Goal: Information Seeking & Learning: Learn about a topic

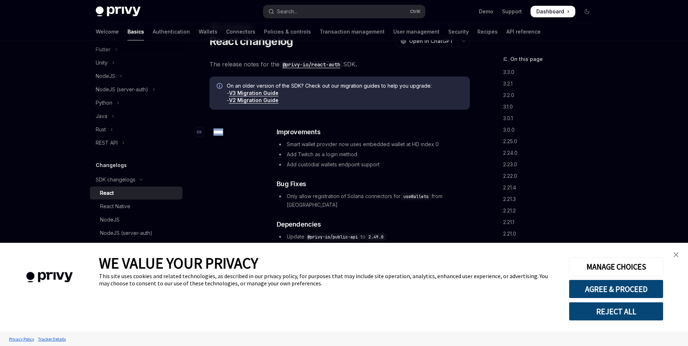
drag, startPoint x: 228, startPoint y: 133, endPoint x: 212, endPoint y: 133, distance: 15.9
click at [212, 133] on div "​ *****" at bounding box center [238, 132] width 58 height 10
click at [248, 129] on div "​ *****" at bounding box center [238, 132] width 58 height 10
click at [435, 220] on h3 "​ Dependencies" at bounding box center [373, 225] width 193 height 10
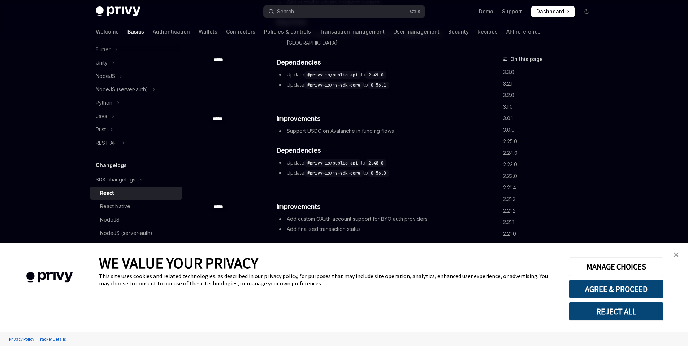
scroll to position [212, 0]
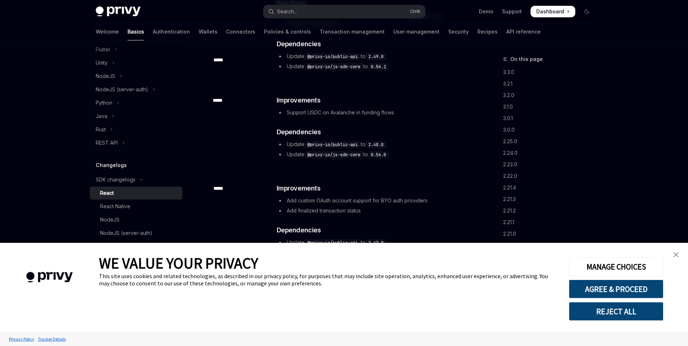
click at [678, 257] on img "close banner" at bounding box center [676, 254] width 5 height 5
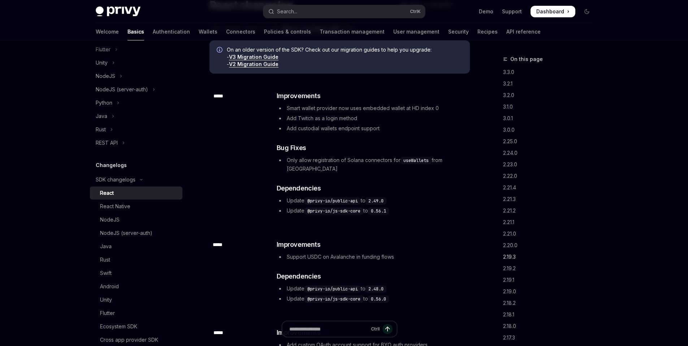
scroll to position [0, 0]
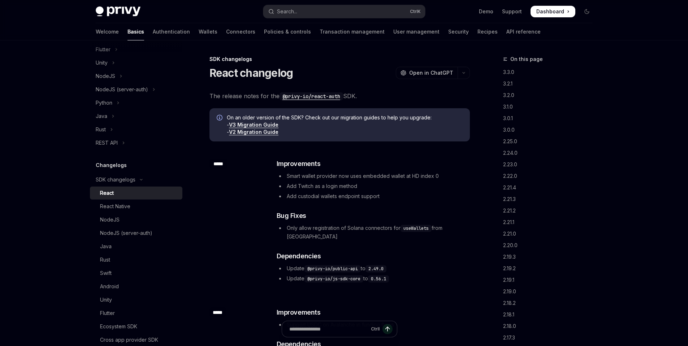
click at [287, 176] on li "Smart wallet provider now uses embedded wallet at HD index 0" at bounding box center [373, 176] width 193 height 9
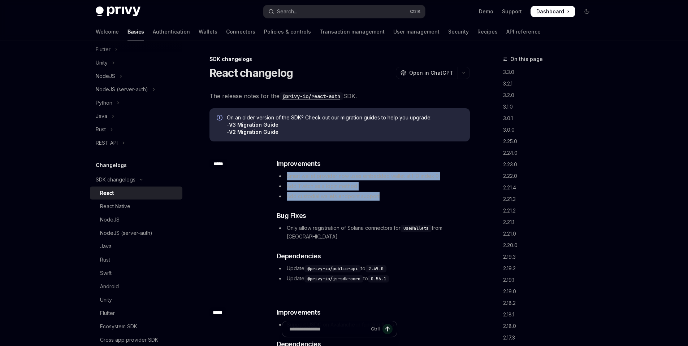
drag, startPoint x: 287, startPoint y: 176, endPoint x: 393, endPoint y: 198, distance: 108.1
click at [393, 198] on ul "Smart wallet provider now uses embedded wallet at HD index 0 Add Twitch as a lo…" at bounding box center [373, 186] width 193 height 29
copy ul "Smart wallet provider now uses embedded wallet at HD index 0 Add Twitch as a lo…"
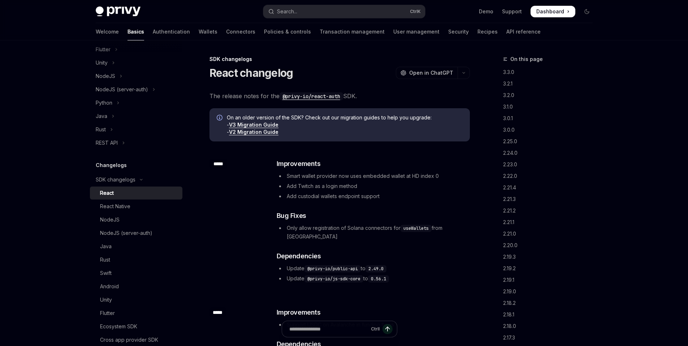
click at [223, 7] on div "Privy Docs home page" at bounding box center [177, 12] width 162 height 10
click at [335, 100] on code "@privy-io/react-auth" at bounding box center [312, 96] width 64 height 8
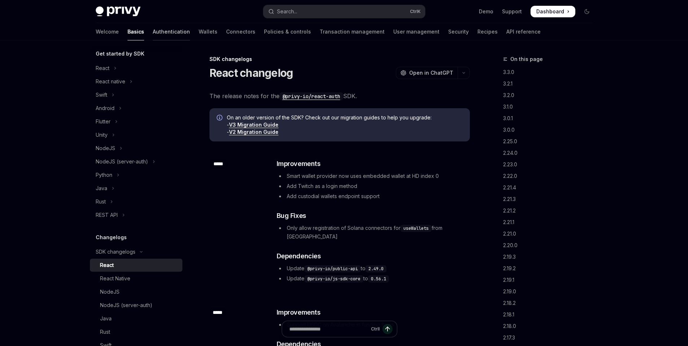
click at [153, 32] on link "Authentication" at bounding box center [171, 31] width 37 height 17
type textarea "*"
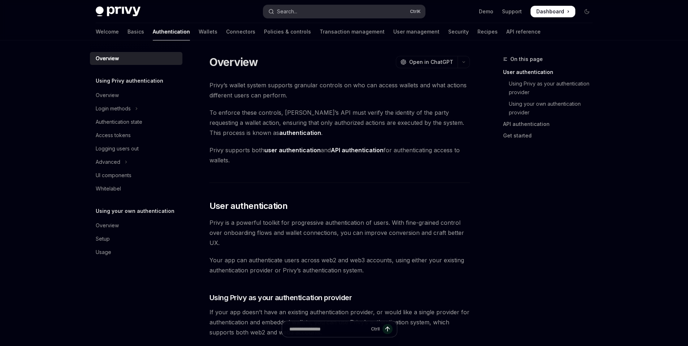
click at [294, 8] on div "Search..." at bounding box center [287, 11] width 20 height 9
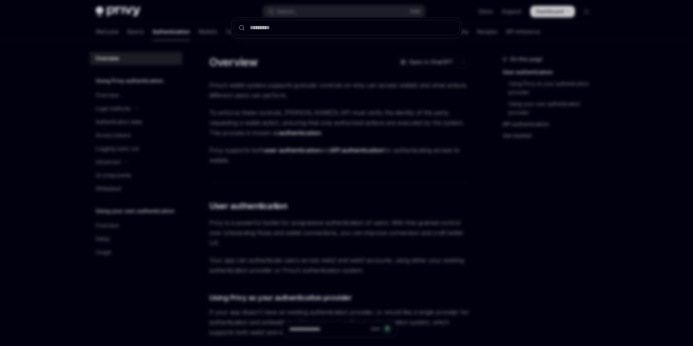
type input "**********"
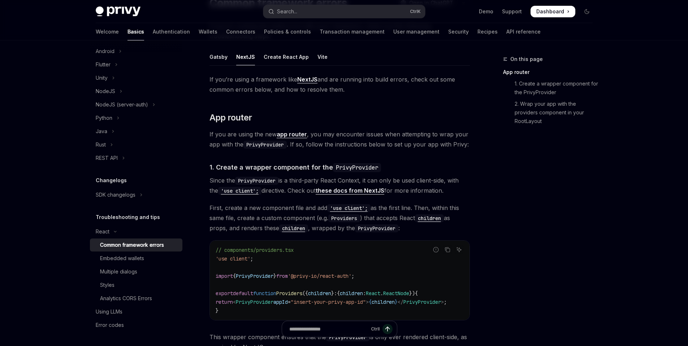
scroll to position [50, 0]
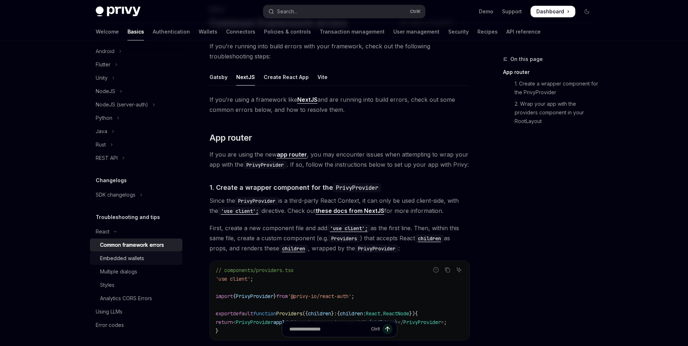
click at [122, 258] on div "Embedded wallets" at bounding box center [122, 258] width 44 height 9
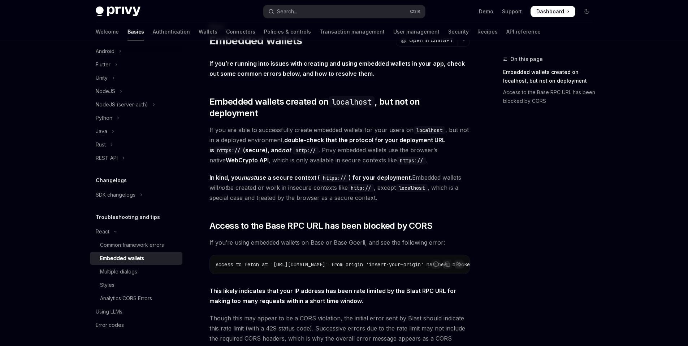
scroll to position [31, 0]
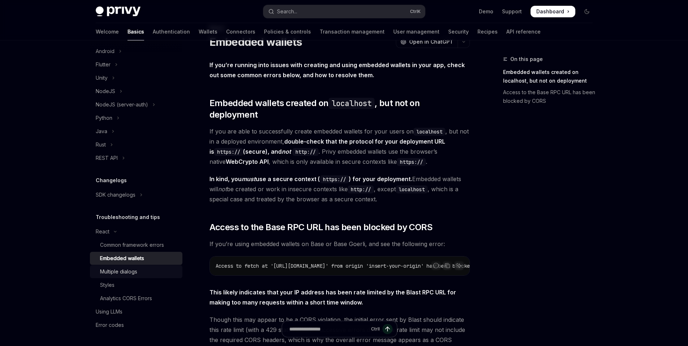
click at [140, 271] on div "Multiple dialogs" at bounding box center [139, 272] width 78 height 9
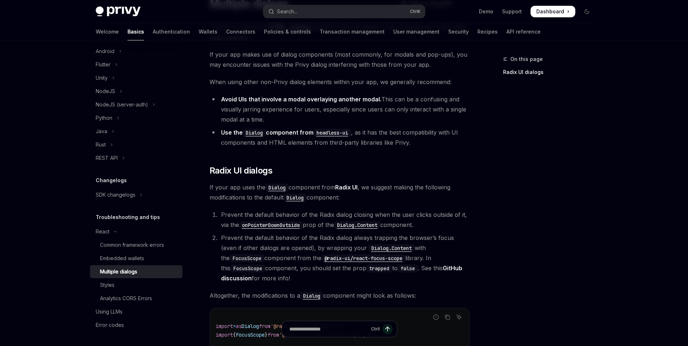
scroll to position [248, 0]
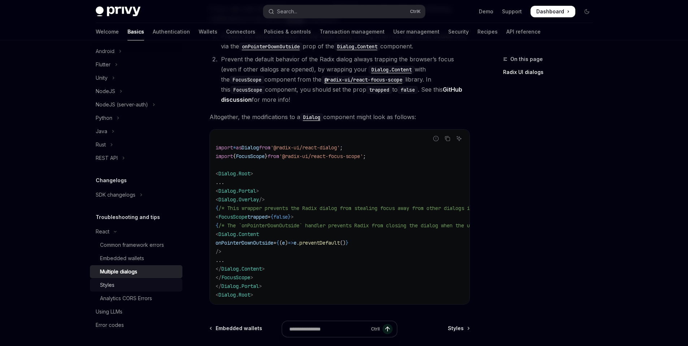
click at [109, 287] on div "Styles" at bounding box center [107, 285] width 14 height 9
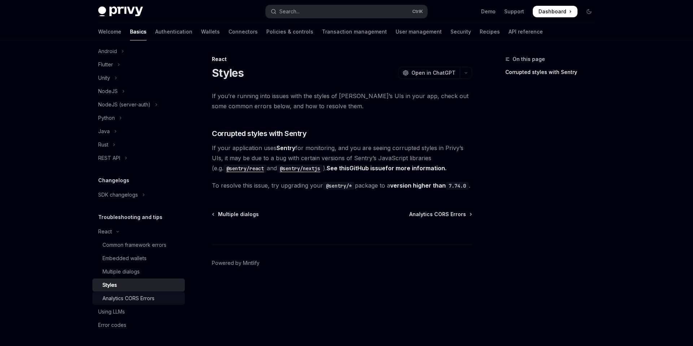
click at [112, 295] on div "Analytics CORS Errors" at bounding box center [129, 298] width 52 height 9
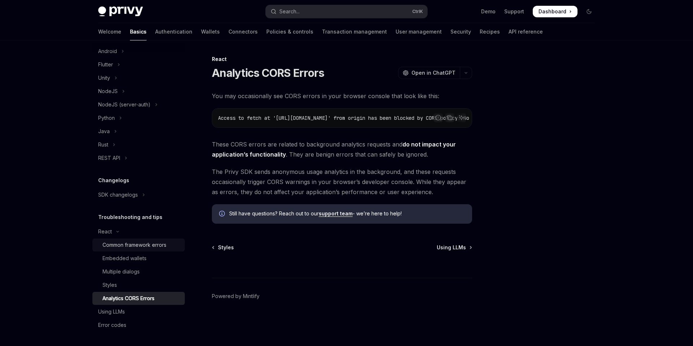
click at [117, 248] on div "Common framework errors" at bounding box center [135, 245] width 64 height 9
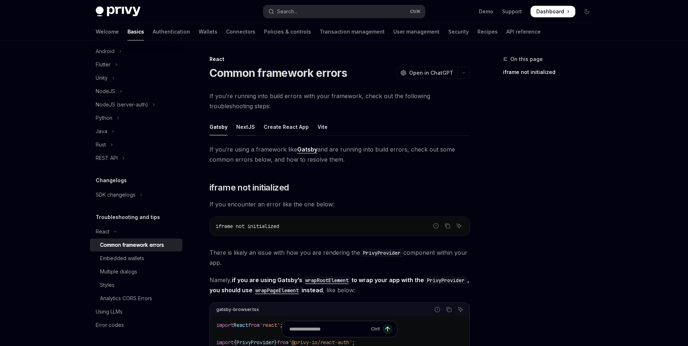
click at [247, 125] on div "NextJS" at bounding box center [245, 126] width 19 height 17
type textarea "*"
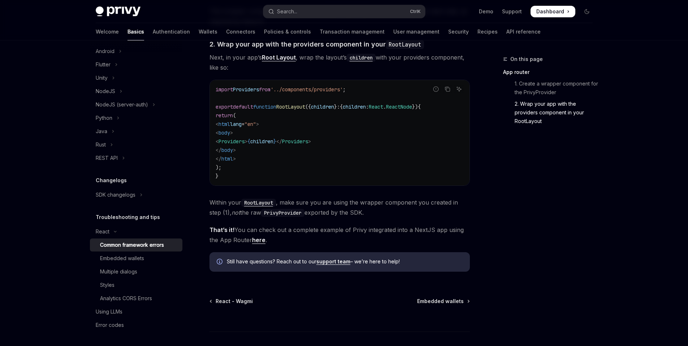
scroll to position [397, 0]
